Goal: Transaction & Acquisition: Download file/media

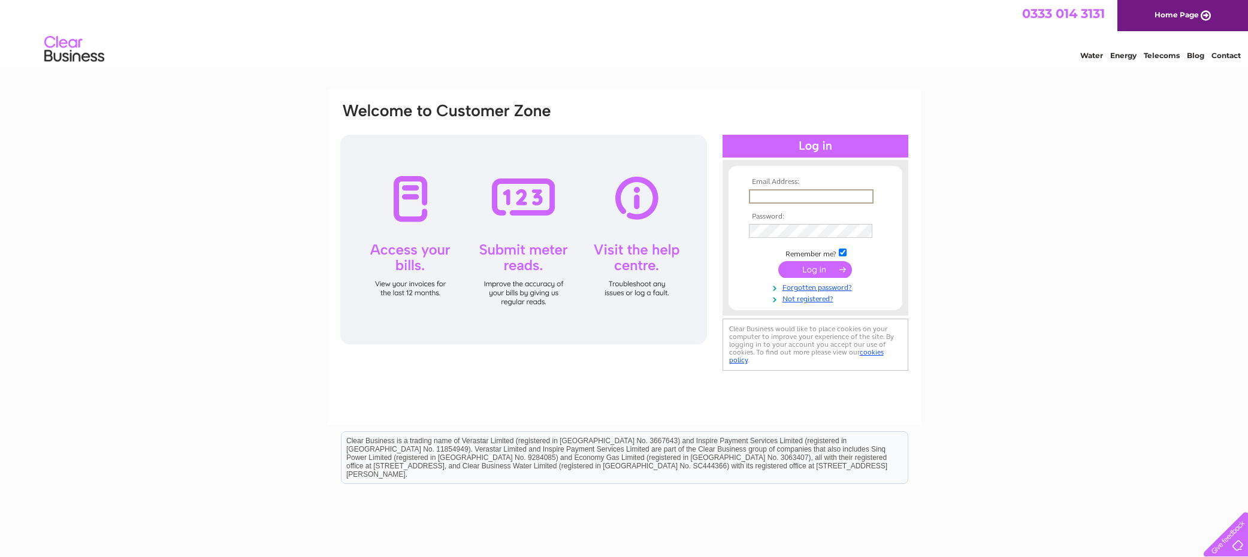
type input "liz@tgocreative.co.uk"
click at [825, 271] on input "submit" at bounding box center [815, 269] width 74 height 17
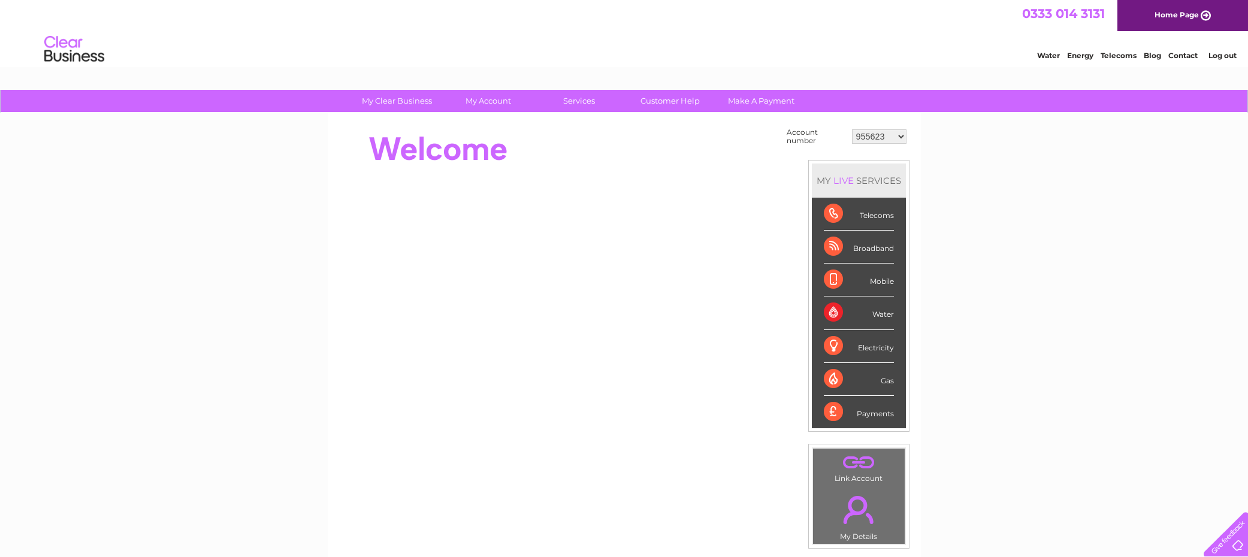
select select "30295215"
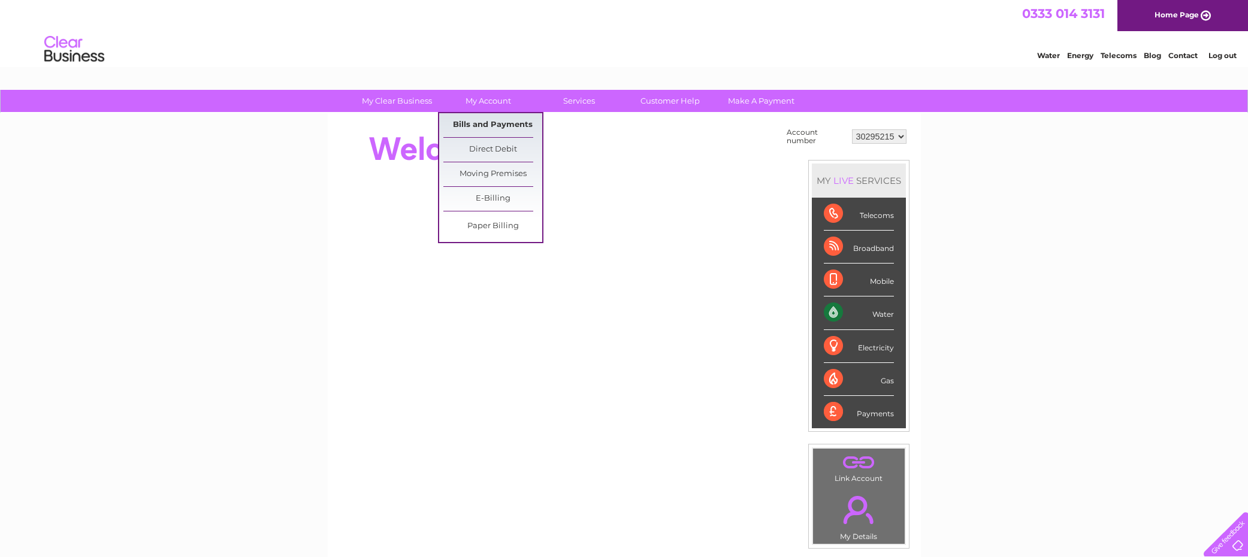
click at [503, 127] on link "Bills and Payments" at bounding box center [492, 125] width 99 height 24
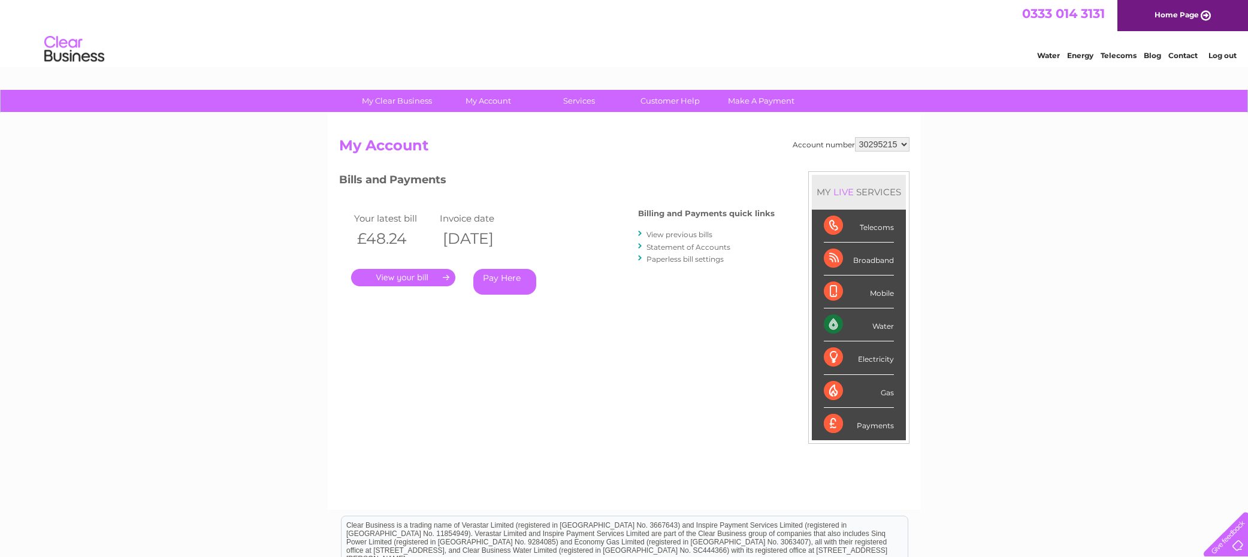
click at [683, 235] on link "View previous bills" at bounding box center [680, 234] width 66 height 9
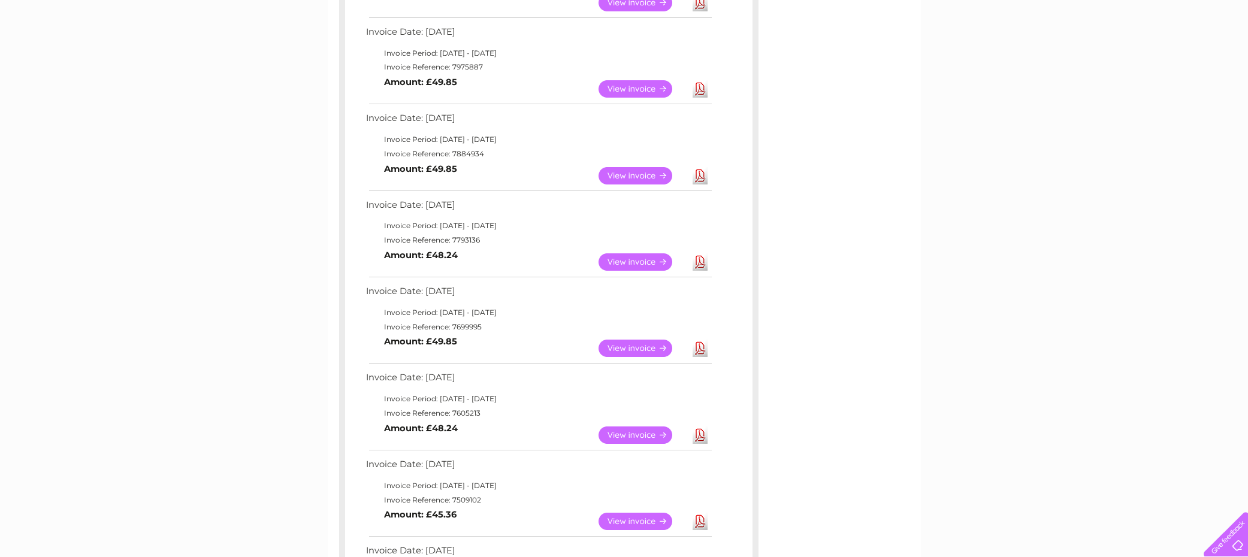
scroll to position [289, 0]
click at [699, 339] on link "Download" at bounding box center [700, 347] width 15 height 17
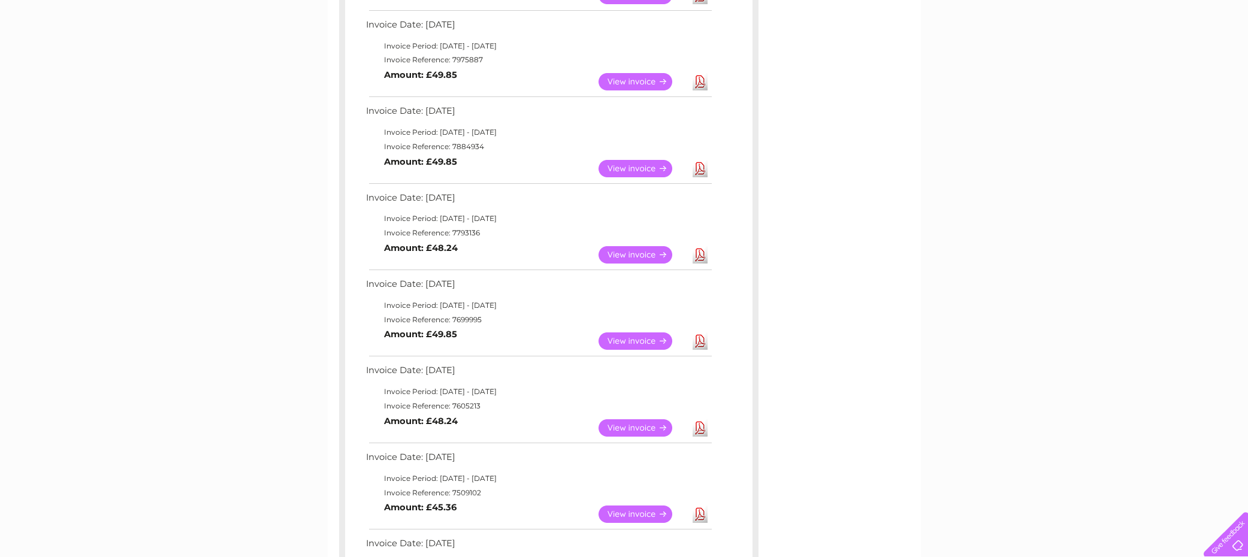
scroll to position [294, 0]
click at [701, 165] on link "Download" at bounding box center [700, 169] width 15 height 17
click at [701, 78] on link "Download" at bounding box center [700, 82] width 15 height 17
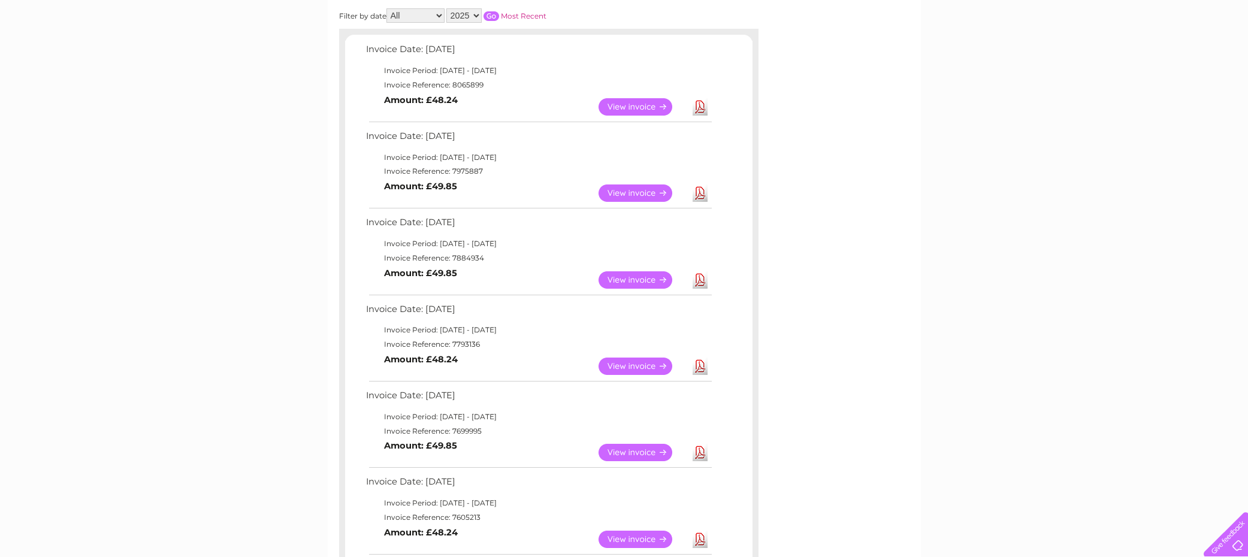
scroll to position [196, 0]
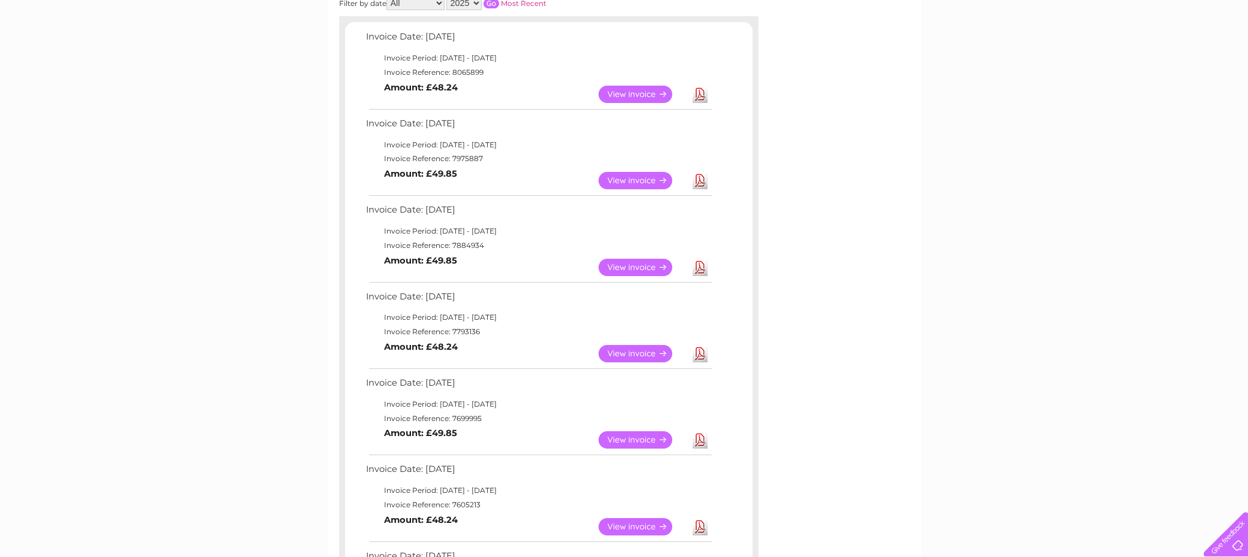
click at [699, 92] on link "Download" at bounding box center [700, 94] width 15 height 17
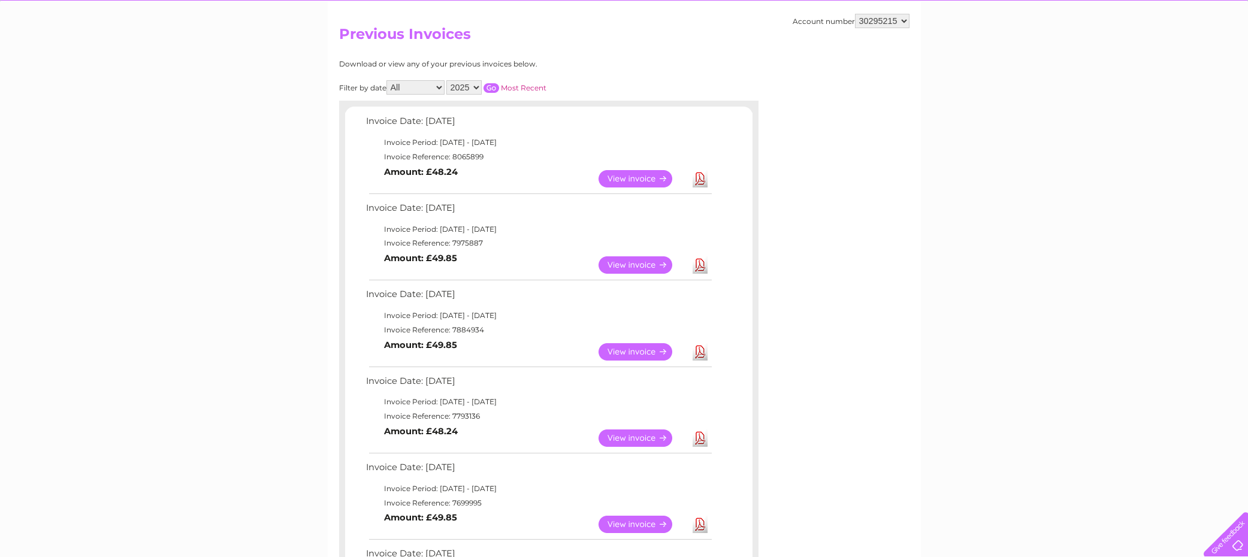
scroll to position [123, 0]
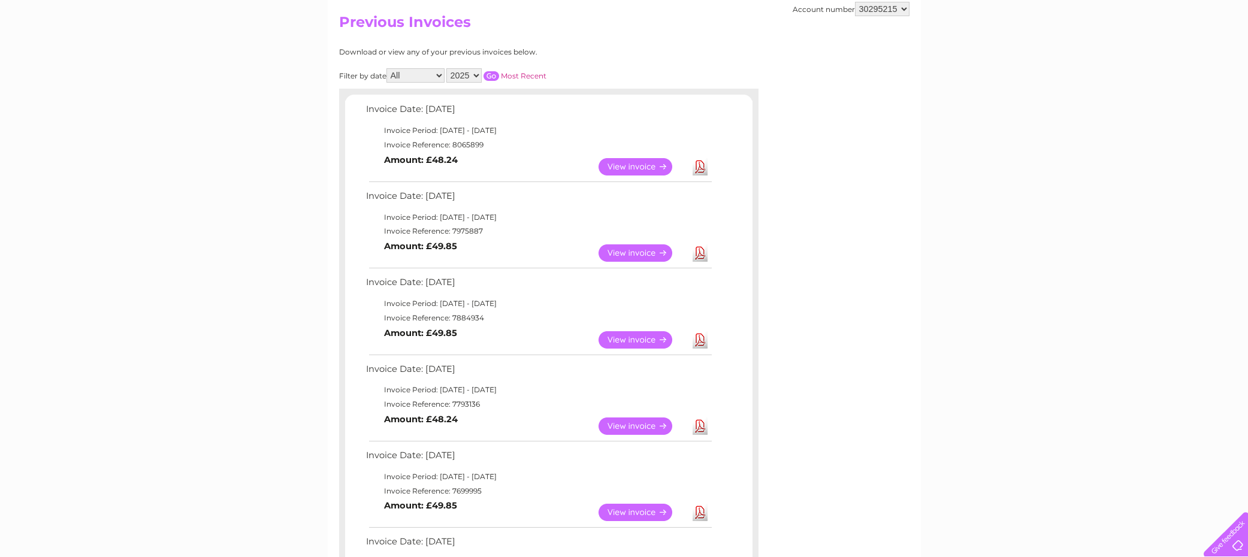
select select "30295214"
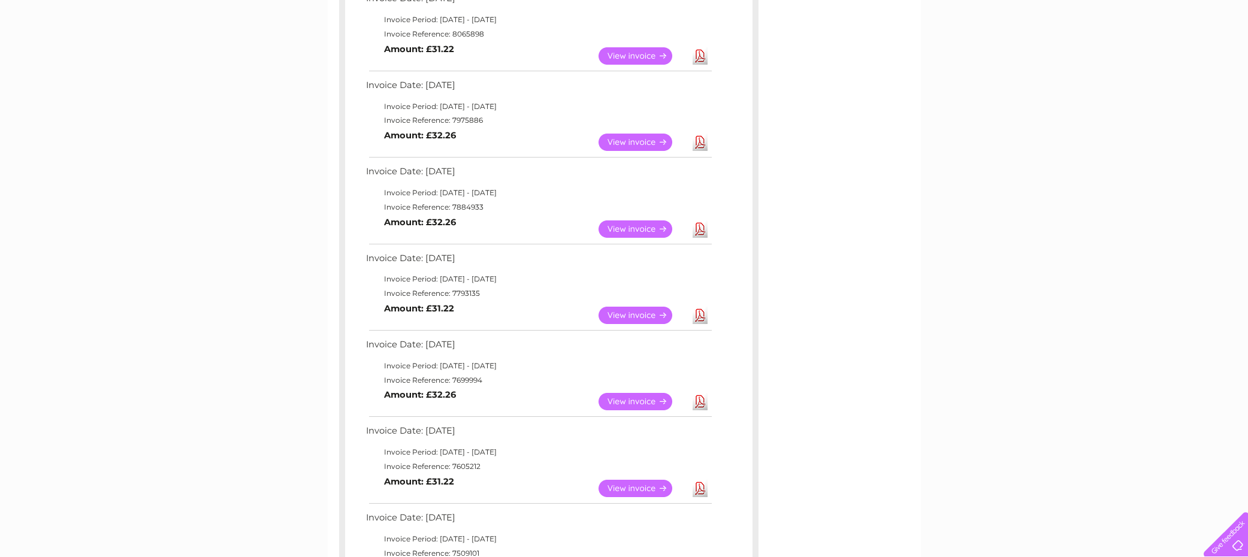
scroll to position [239, 0]
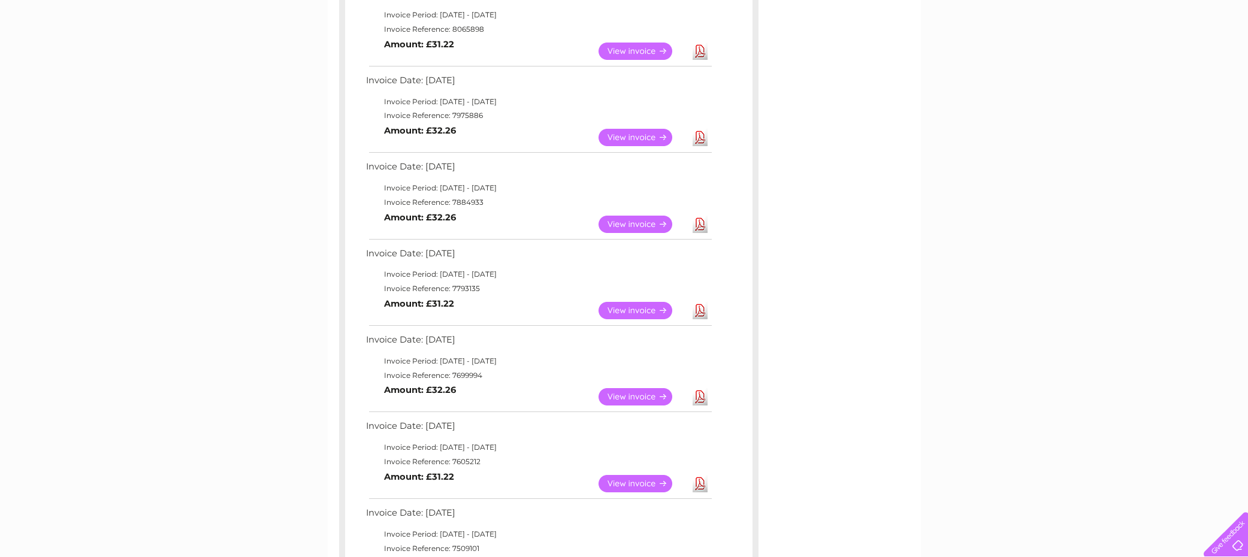
click at [700, 302] on link "Download" at bounding box center [700, 310] width 15 height 17
click at [699, 218] on link "Download" at bounding box center [700, 224] width 15 height 17
click at [701, 134] on link "Download" at bounding box center [700, 137] width 15 height 17
click at [702, 51] on link "Download" at bounding box center [700, 51] width 15 height 17
click at [898, 129] on div "Account number 955623 955922 955923 966754 30295214 30295215 Previous Invoices …" at bounding box center [624, 347] width 593 height 946
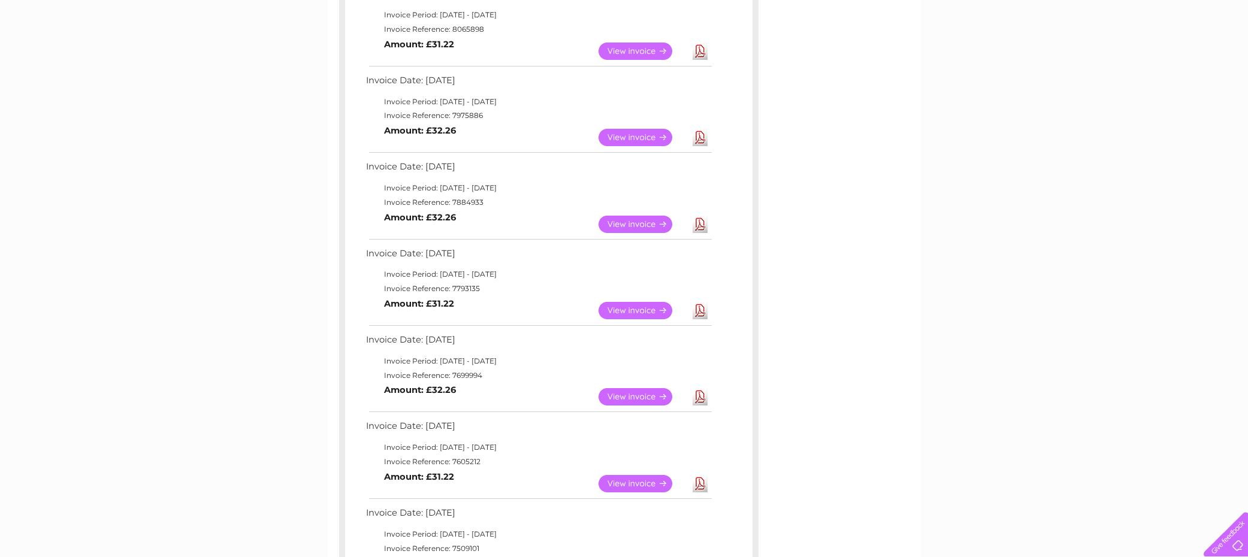
scroll to position [0, 0]
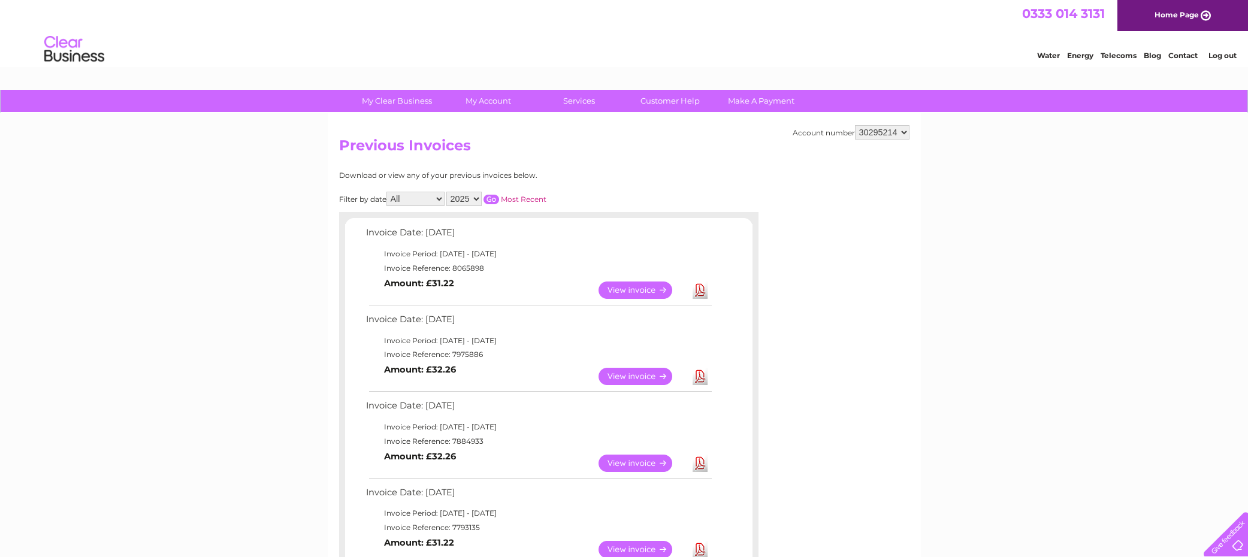
select select "966754"
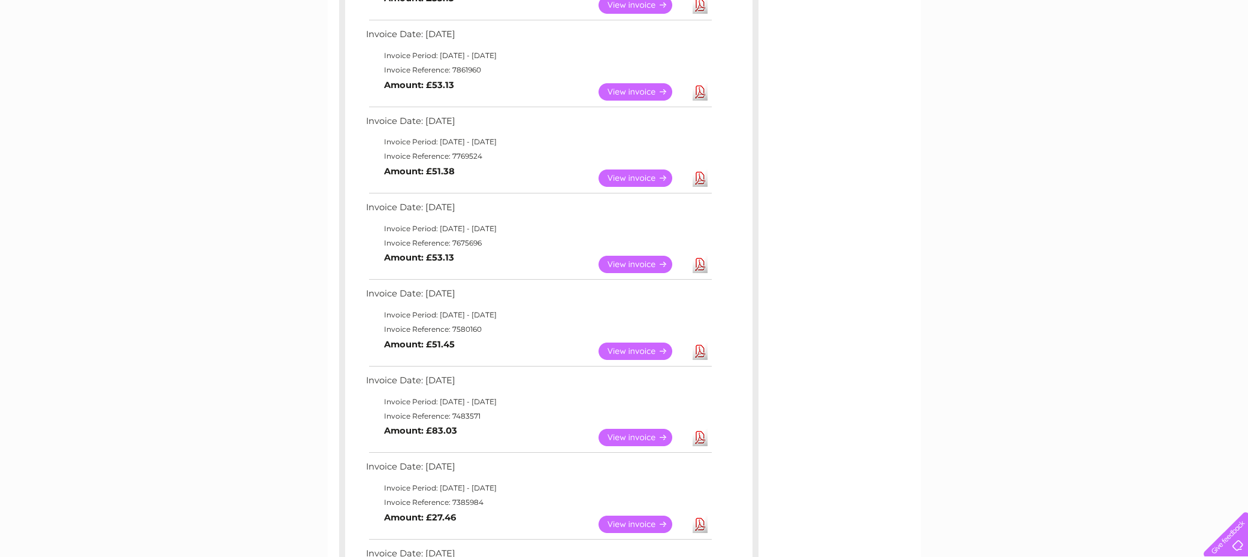
scroll to position [373, 0]
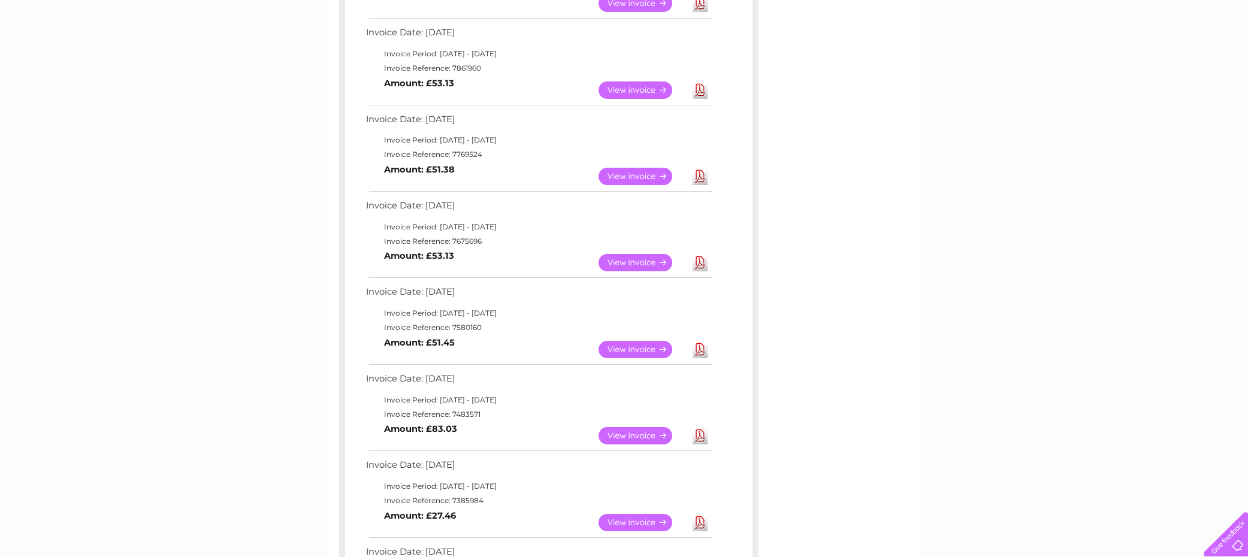
click at [704, 168] on link "Download" at bounding box center [700, 176] width 15 height 17
click at [700, 84] on link "Download" at bounding box center [700, 90] width 15 height 17
click at [699, 135] on td "Invoice Period: 1 June 2025 - 30 June 2025" at bounding box center [538, 140] width 351 height 14
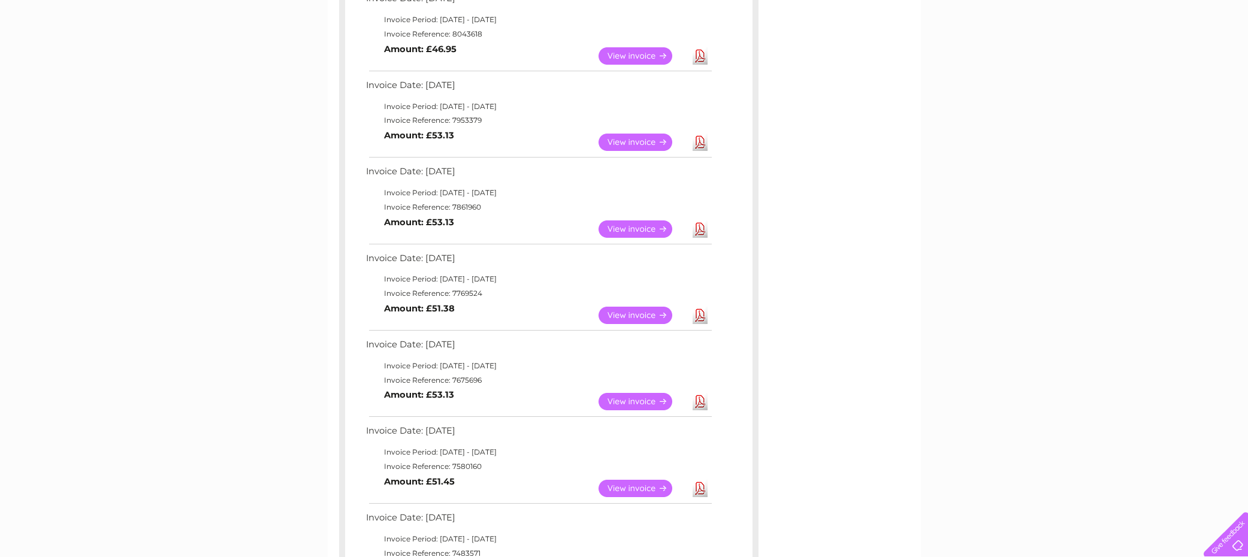
click at [700, 56] on link "Download" at bounding box center [700, 55] width 15 height 17
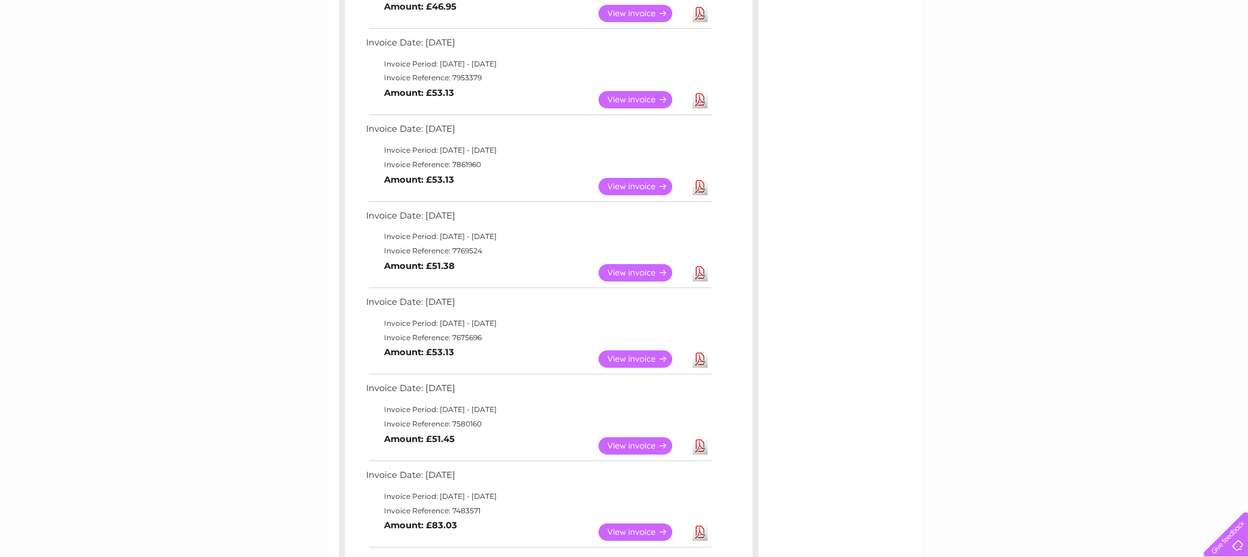
scroll to position [285, 0]
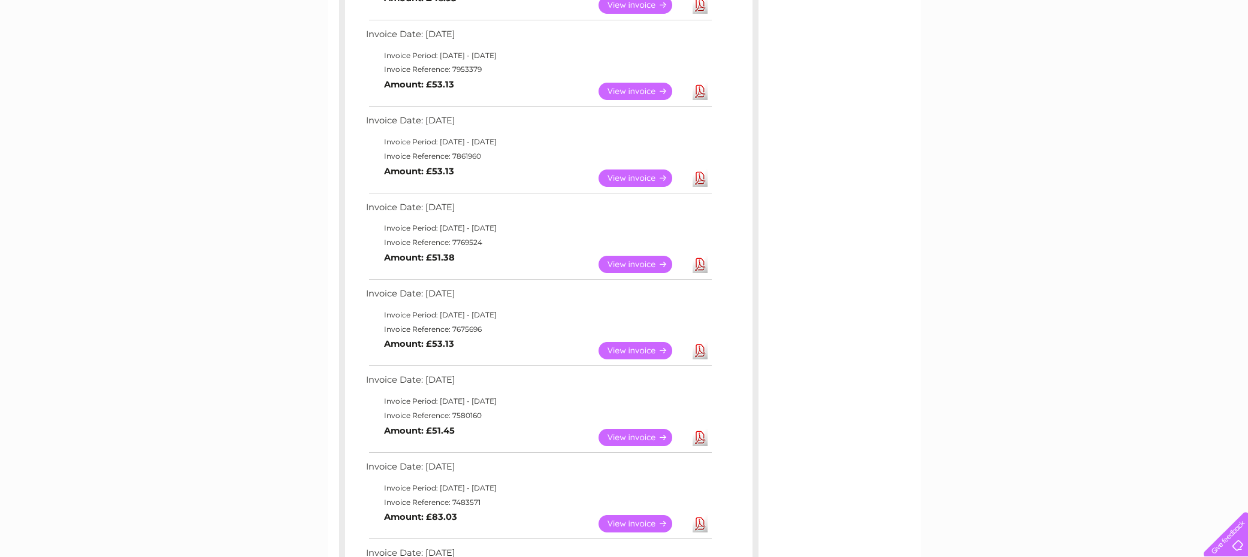
click at [697, 343] on link "Download" at bounding box center [700, 350] width 15 height 17
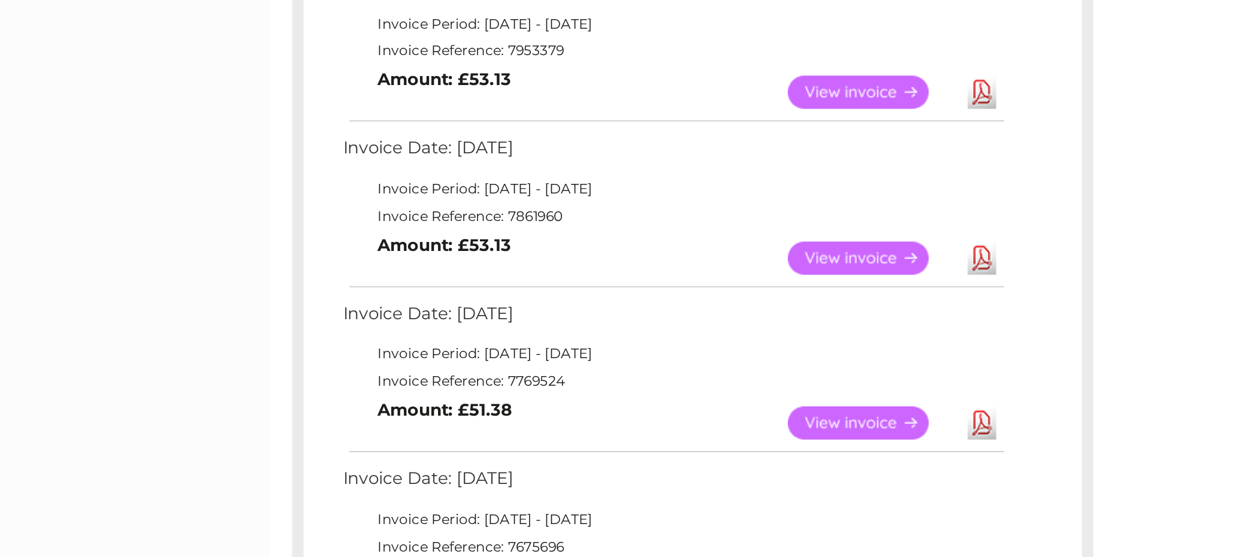
click at [89, 98] on div "My Clear Business Login Details My Details My Preferences Link Account My Accou…" at bounding box center [624, 528] width 1248 height 1175
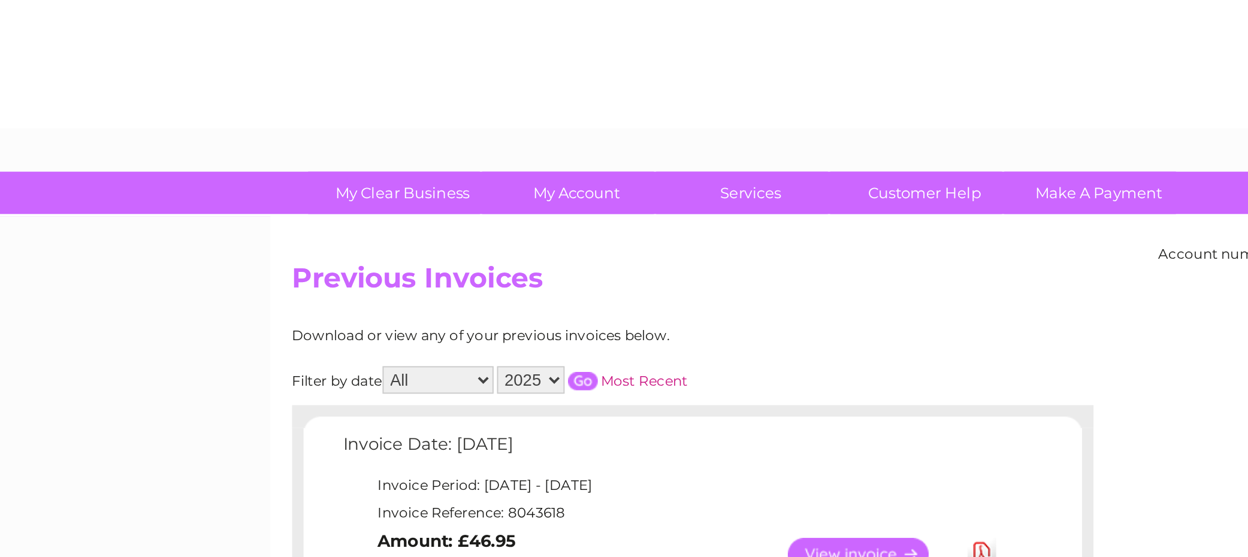
scroll to position [0, 0]
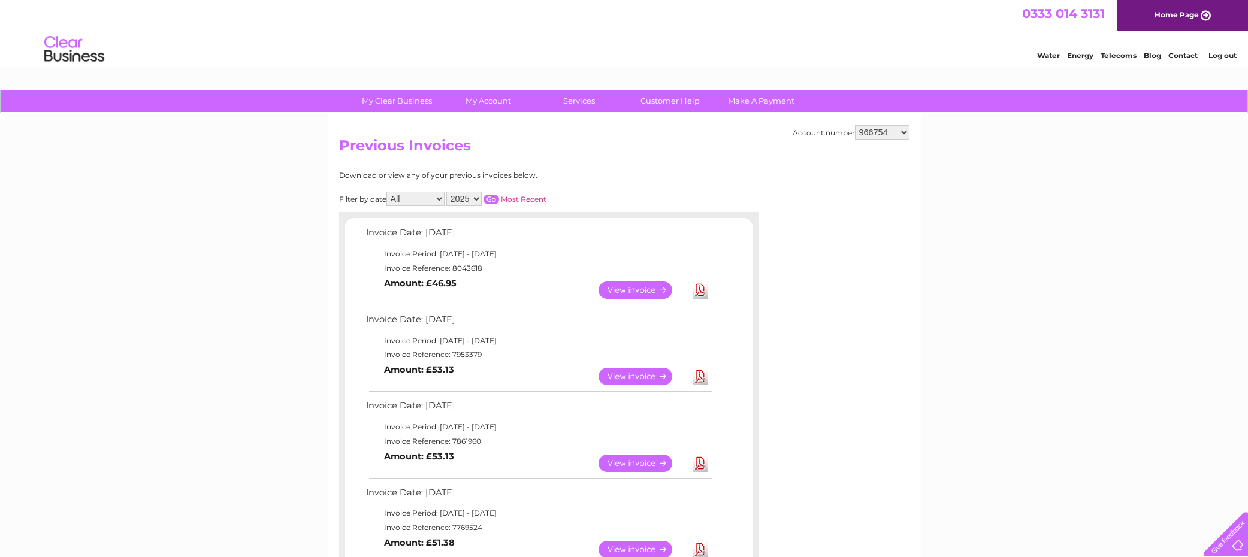
select select "955923"
select select "955922"
select select "955623"
select select "966754"
select select "30295215"
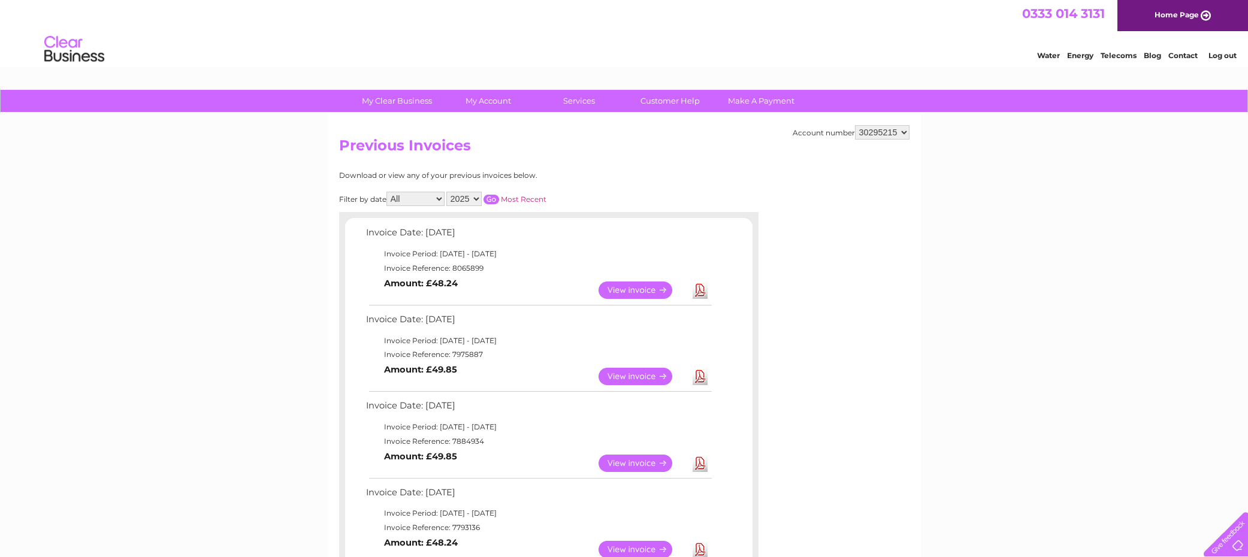
select select "30295214"
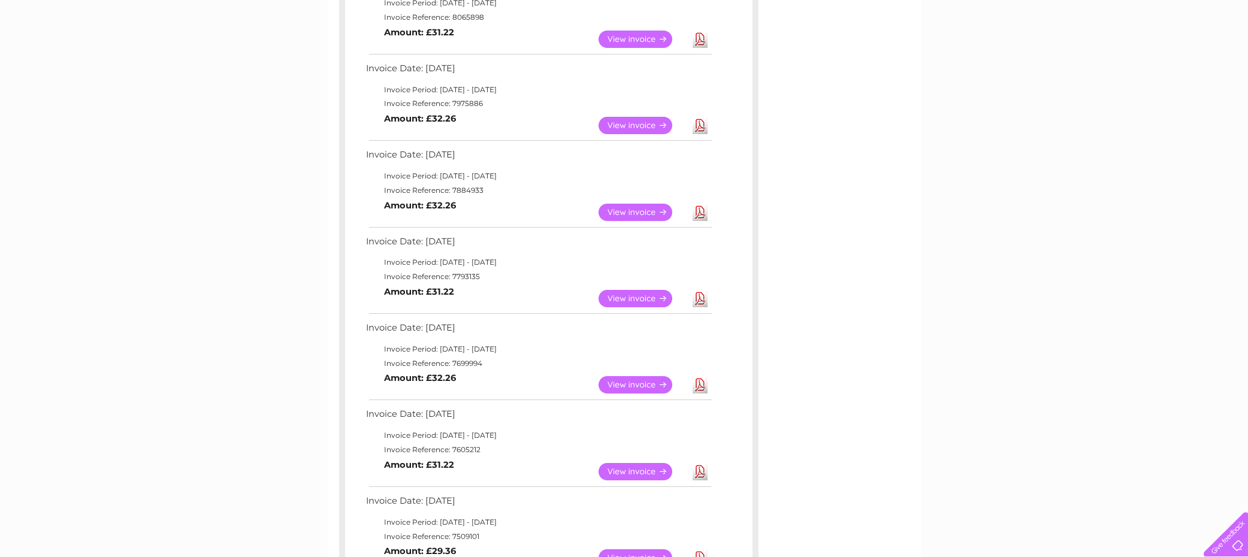
scroll to position [240, 0]
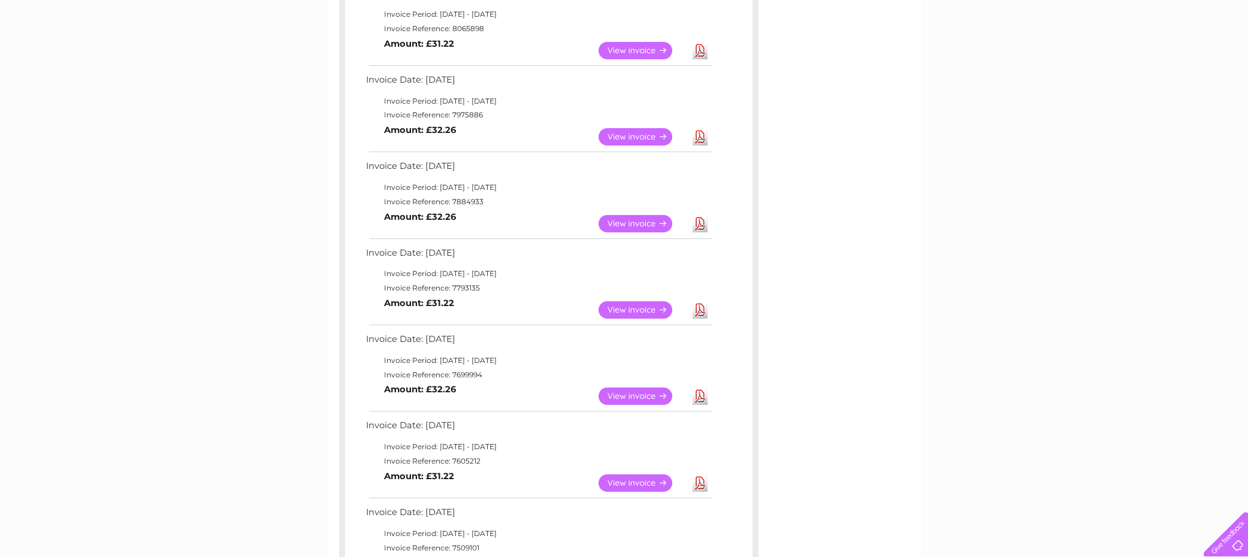
click at [699, 218] on link "Download" at bounding box center [700, 223] width 15 height 17
click at [698, 134] on link "Download" at bounding box center [700, 136] width 15 height 17
